Goal: Information Seeking & Learning: Learn about a topic

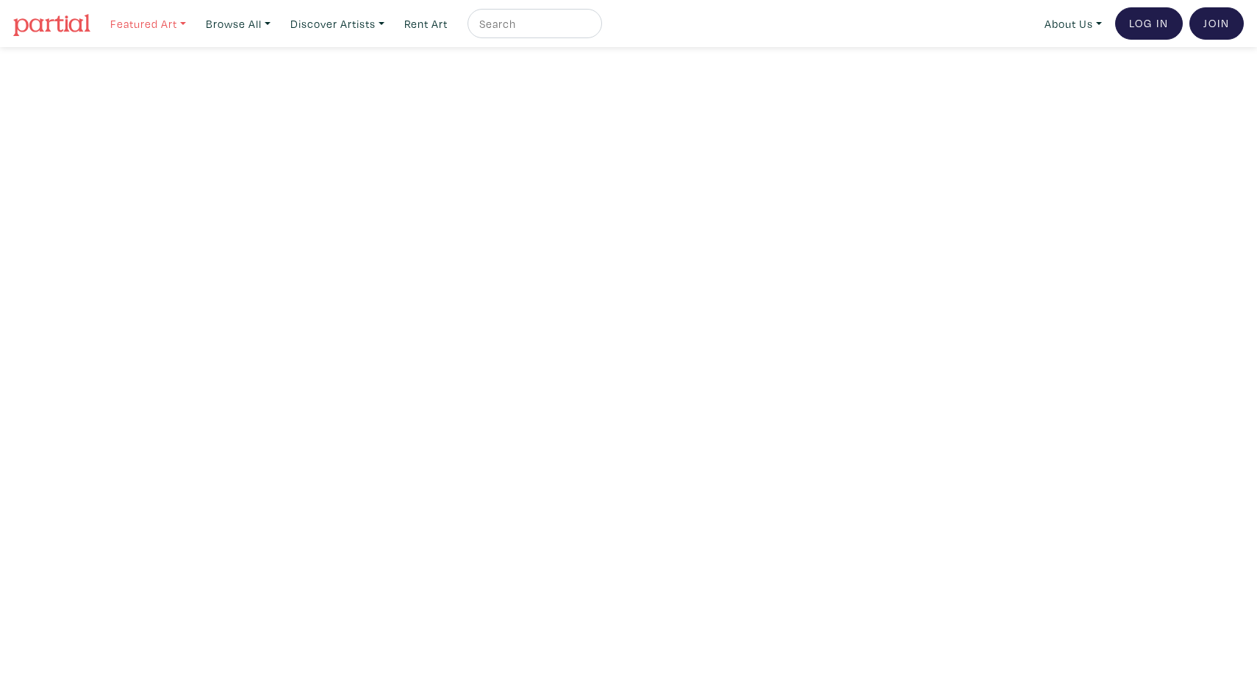
click at [187, 24] on link "Featured Art" at bounding box center [148, 24] width 89 height 30
click at [141, 168] on link "For New Collectors" at bounding box center [178, 168] width 121 height 13
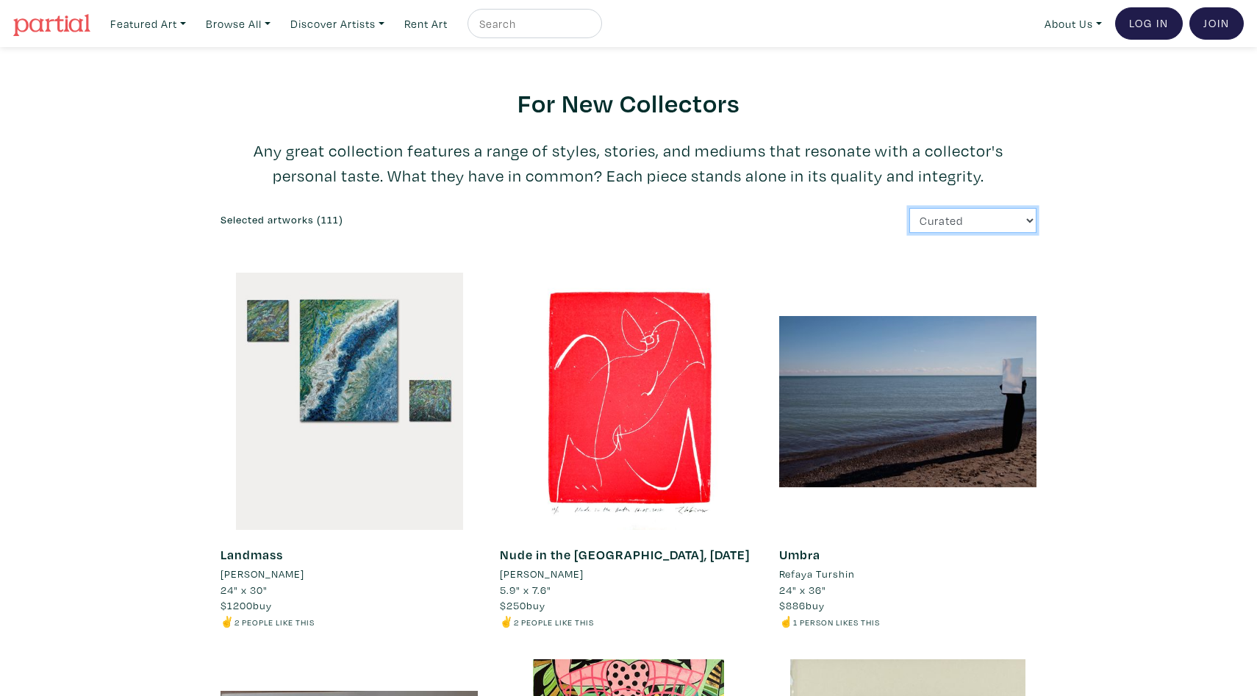
click at [925, 212] on select "Curated Newest Random Price: Low to High Price: High to Low" at bounding box center [972, 221] width 127 height 26
click at [426, 21] on link "Rent Art" at bounding box center [426, 24] width 57 height 30
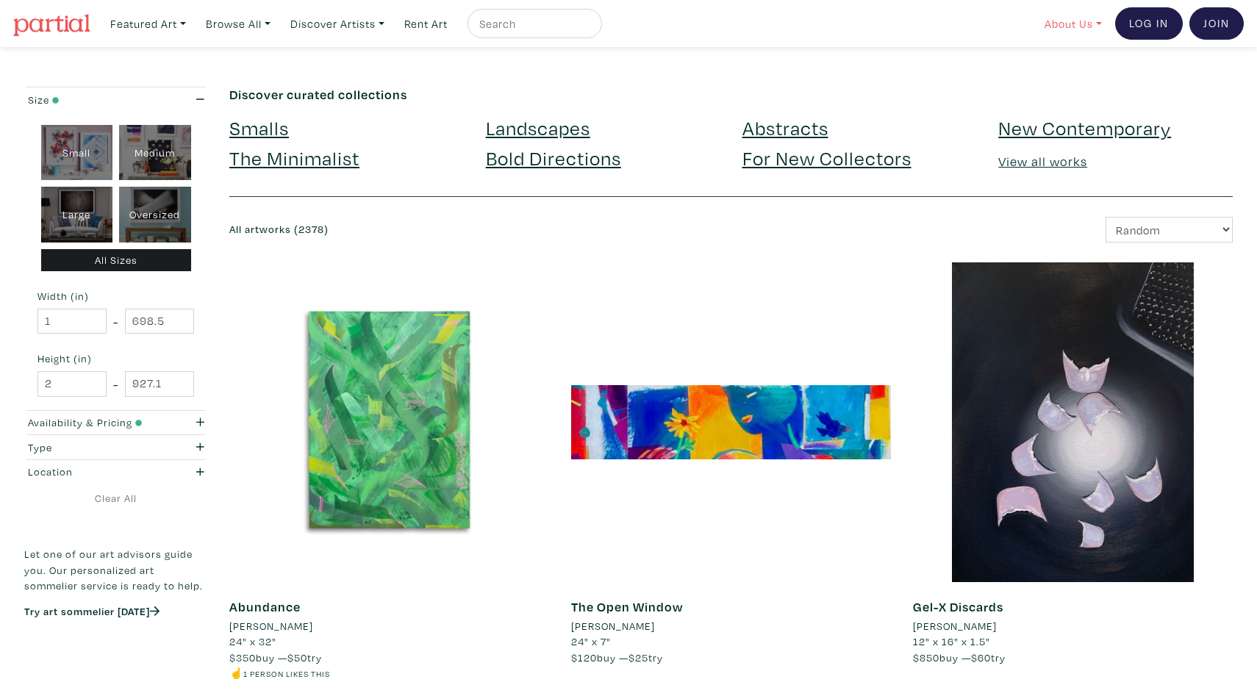
click at [1069, 26] on link "About Us" at bounding box center [1073, 24] width 71 height 30
click at [1065, 90] on link "How It Works" at bounding box center [1112, 84] width 121 height 13
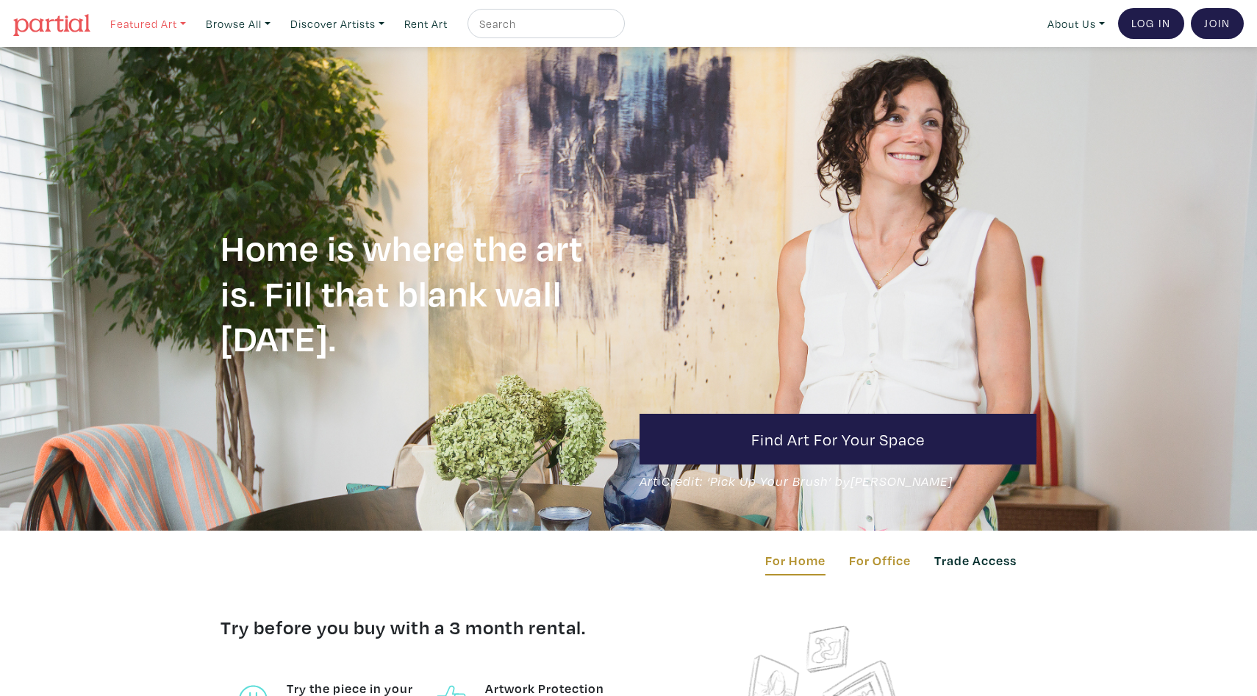
click at [191, 22] on link "Featured Art" at bounding box center [148, 24] width 89 height 30
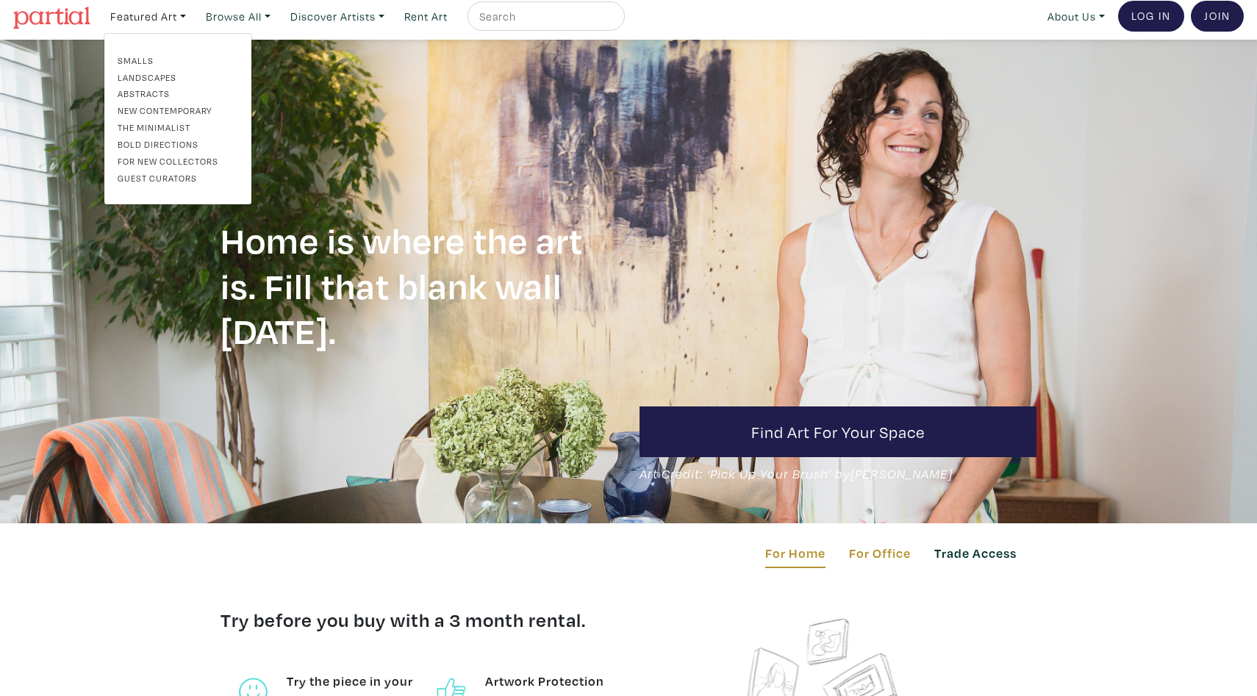
scroll to position [9, 0]
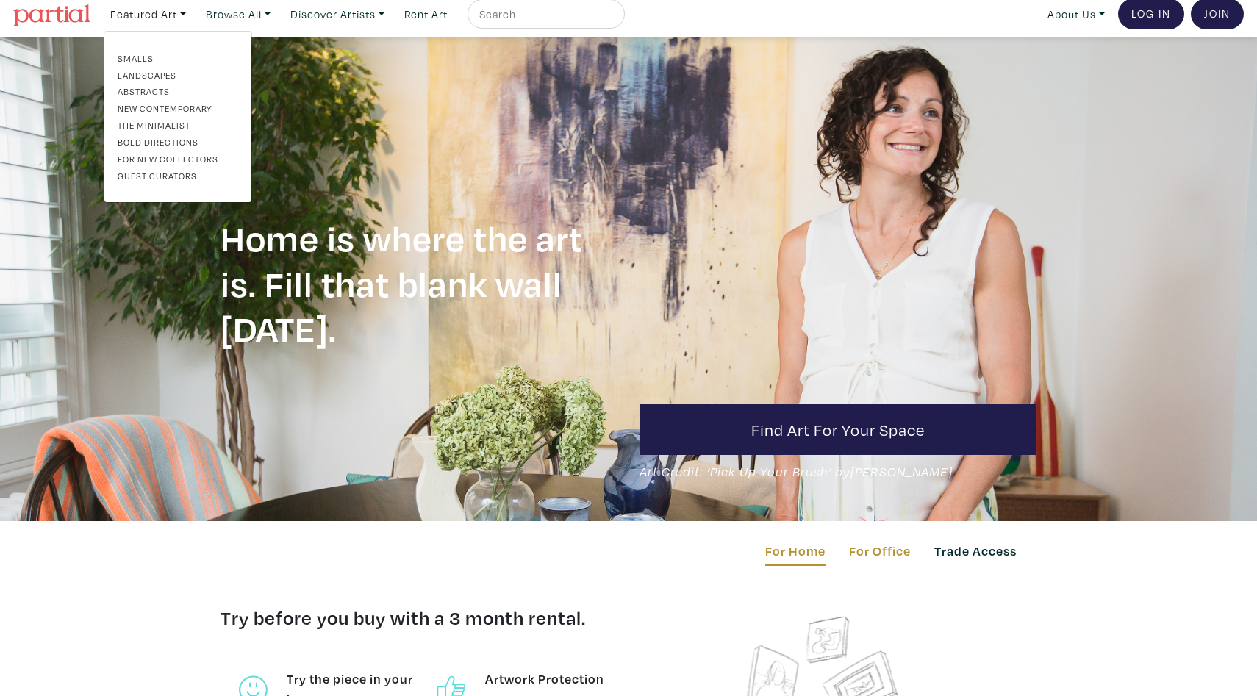
click at [142, 88] on link "Abstracts" at bounding box center [178, 91] width 121 height 13
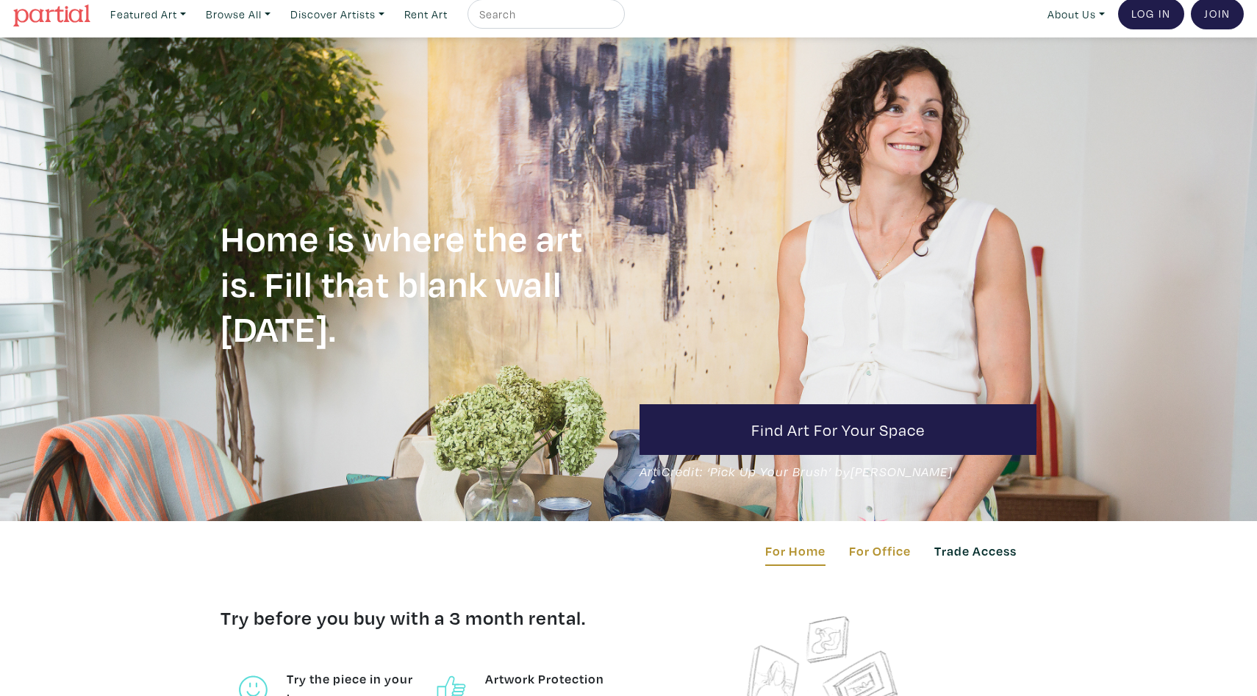
scroll to position [7, 0]
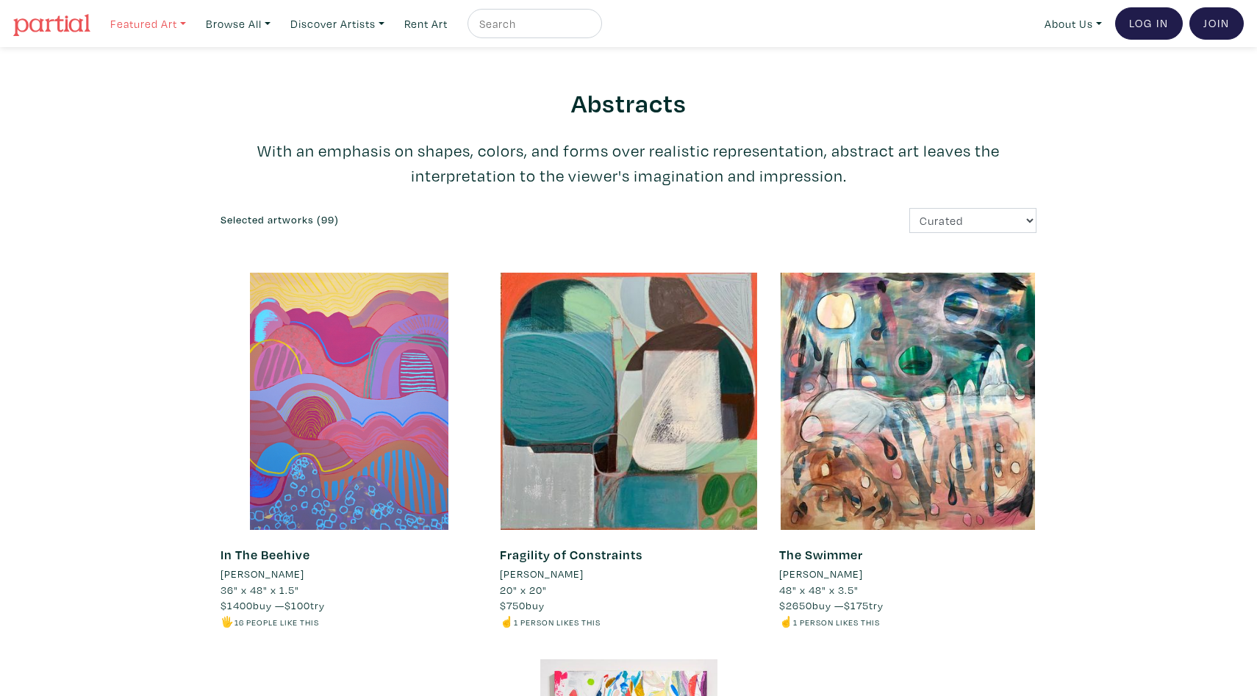
click at [129, 25] on link "Featured Art" at bounding box center [148, 24] width 89 height 30
click at [136, 66] on link "Smalls" at bounding box center [178, 67] width 121 height 13
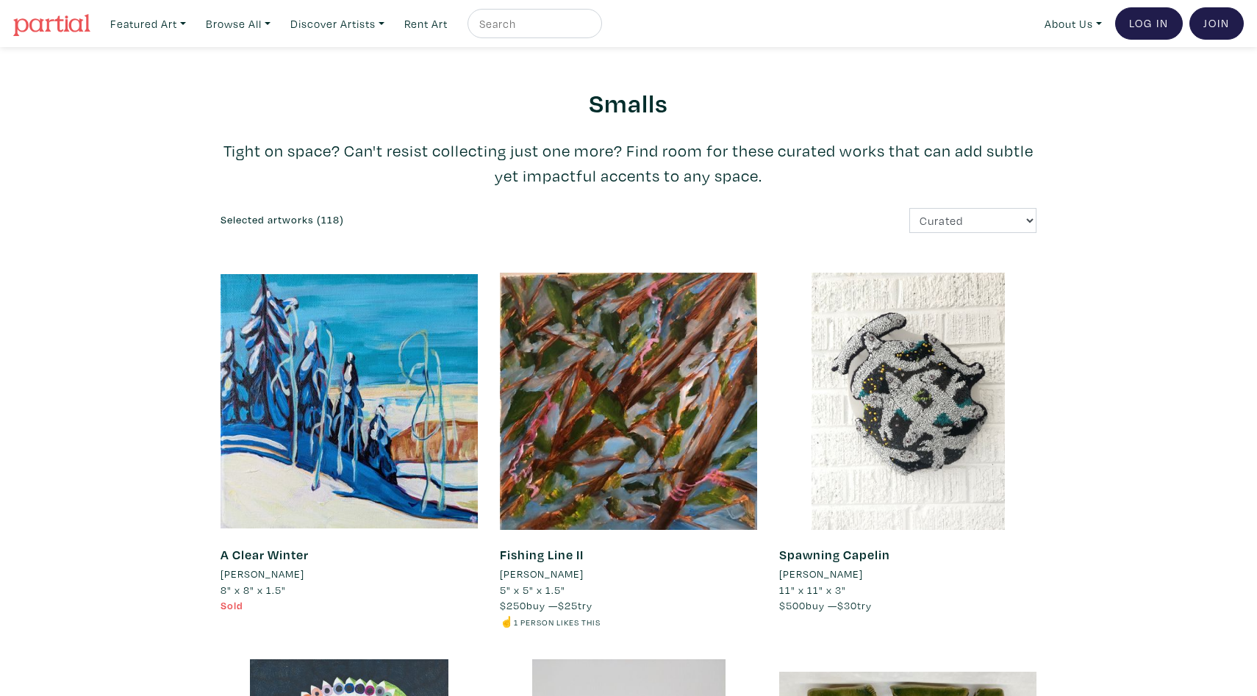
click at [528, 24] on input "text" at bounding box center [533, 24] width 110 height 18
type input "[GEOGRAPHIC_DATA]"
click at [591, 28] on button "submit" at bounding box center [591, 28] width 0 height 0
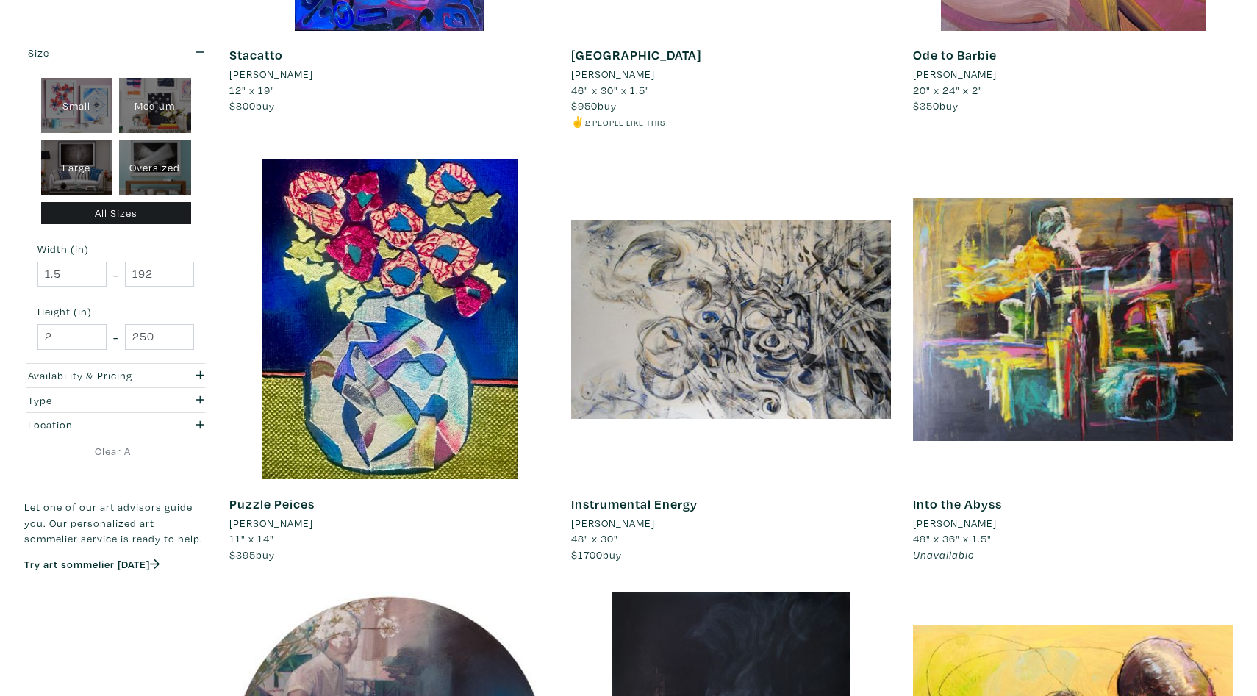
scroll to position [1003, 0]
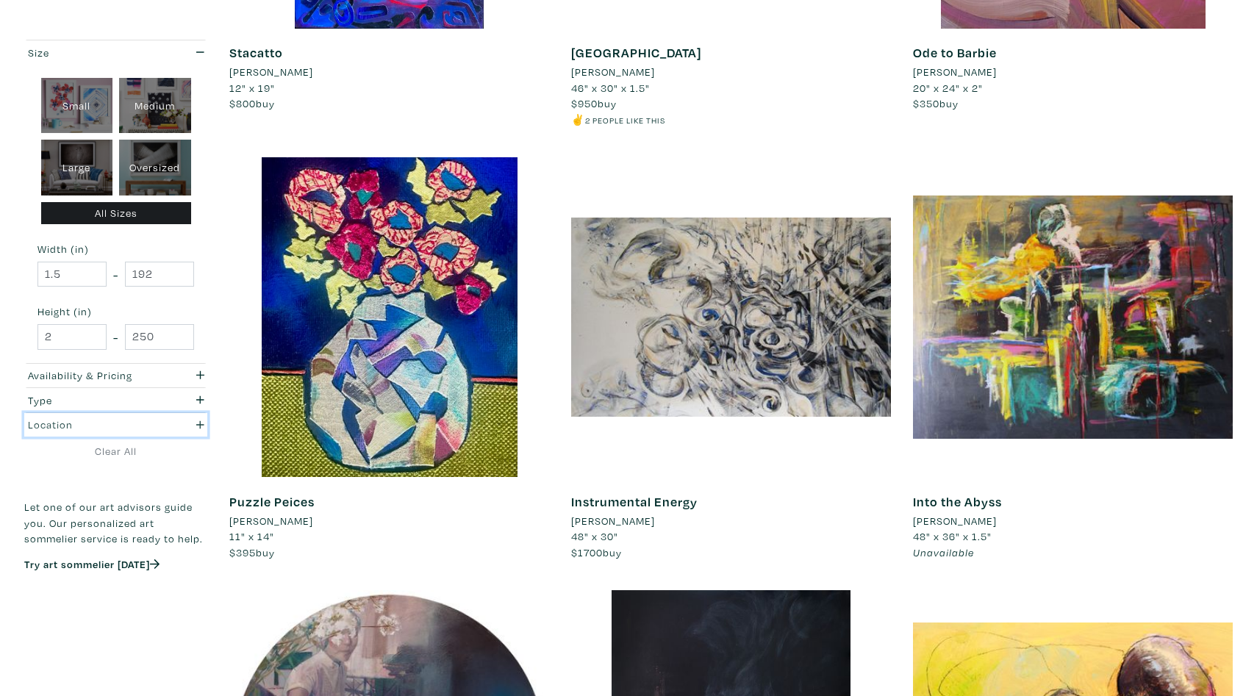
click at [196, 427] on icon "button" at bounding box center [200, 425] width 8 height 10
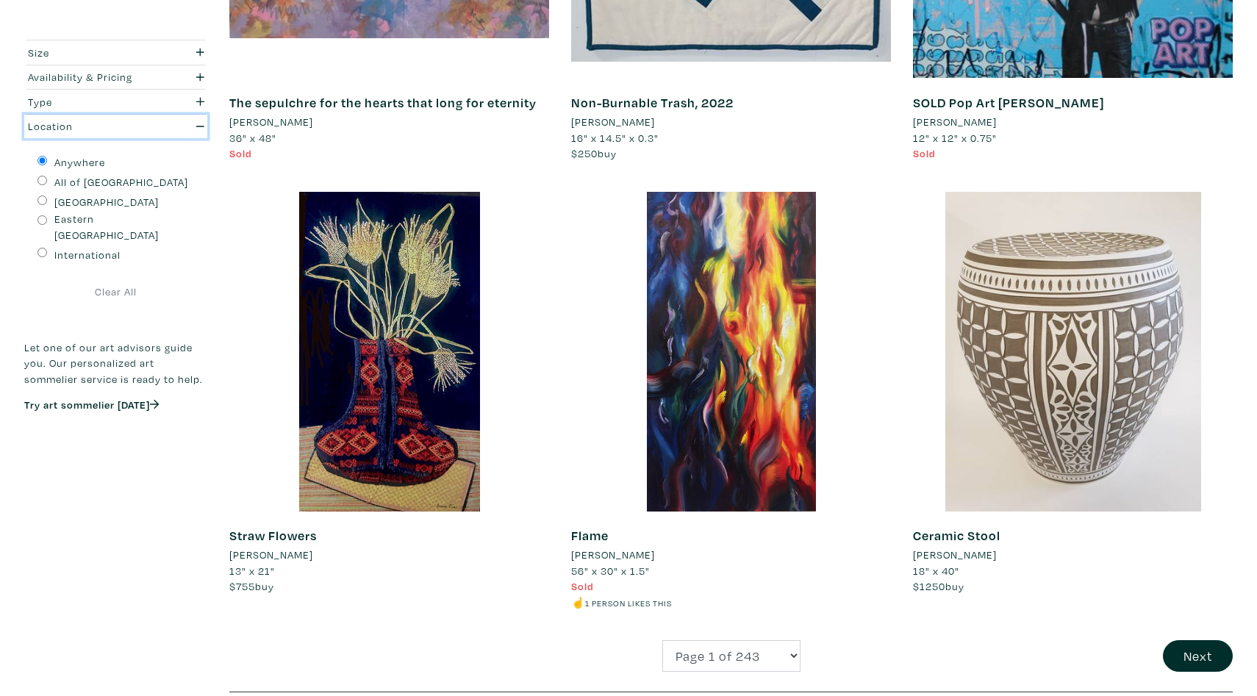
scroll to position [3065, 0]
